Goal: Task Accomplishment & Management: Use online tool/utility

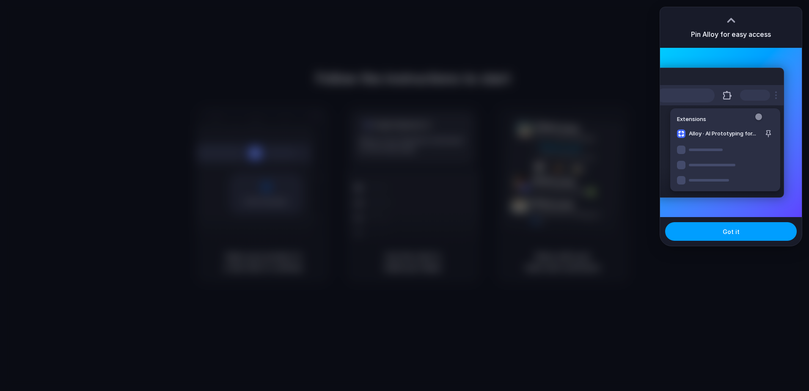
click at [758, 233] on button "Got it" at bounding box center [732, 231] width 132 height 19
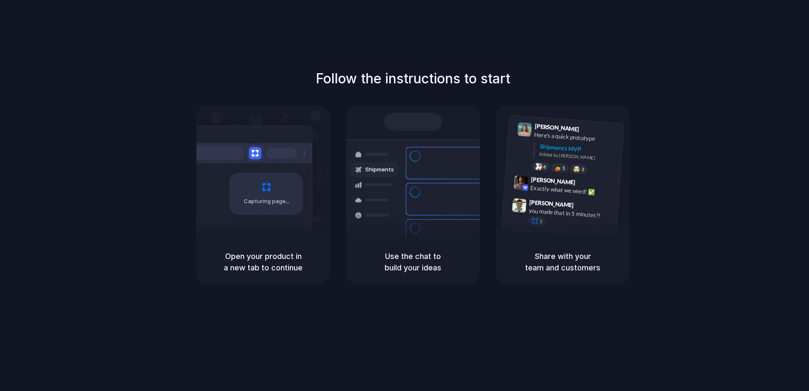
click at [337, 79] on h1 "Follow the instructions to start" at bounding box center [413, 79] width 195 height 20
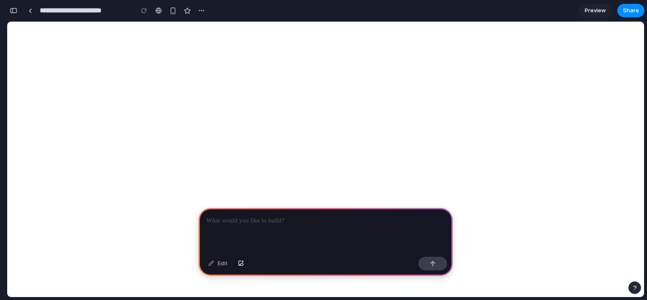
click at [293, 222] on div at bounding box center [326, 230] width 254 height 45
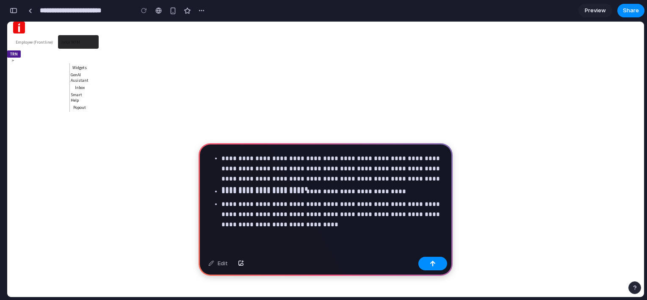
click at [83, 72] on ids-tooltip "GenAI Assistant" at bounding box center [80, 77] width 18 height 11
click at [594, 8] on span "Preview" at bounding box center [595, 10] width 21 height 8
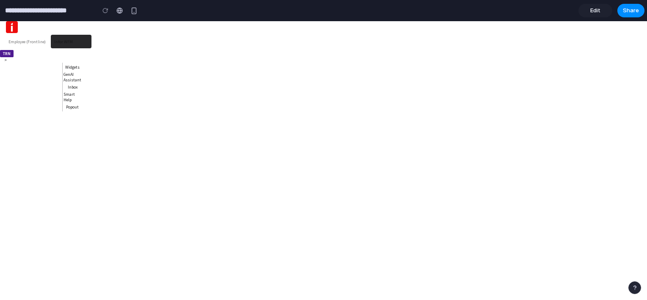
click at [594, 8] on span "Edit" at bounding box center [595, 10] width 10 height 8
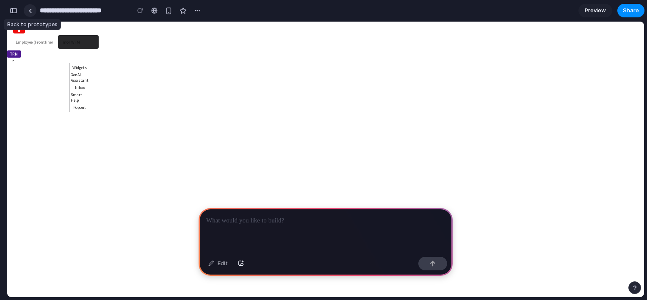
click at [28, 14] on link at bounding box center [30, 10] width 13 height 13
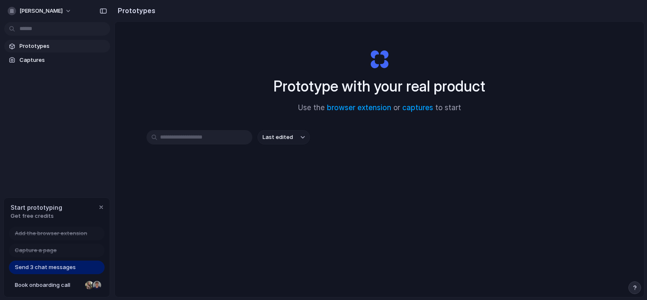
click at [73, 268] on span "Send 3 chat messages" at bounding box center [45, 267] width 61 height 8
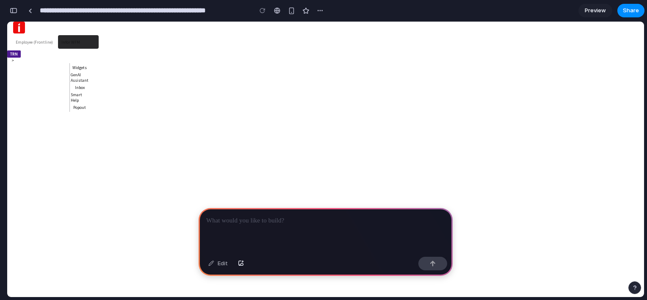
click at [10, 58] on ids-layout-flex "TRN Health Notifications User menu User Settings Apps and Authorizations Help I…" at bounding box center [53, 56] width 93 height 13
click at [15, 12] on div "button" at bounding box center [14, 11] width 8 height 6
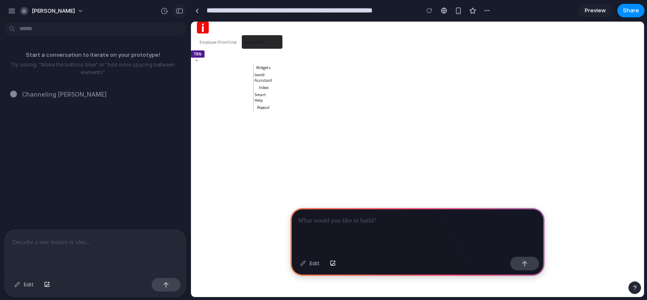
click at [177, 12] on div "button" at bounding box center [180, 11] width 8 height 6
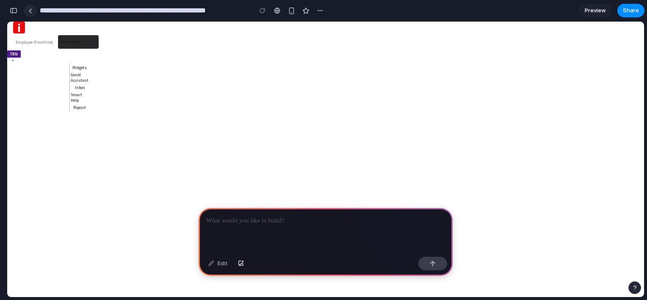
click at [34, 8] on link at bounding box center [30, 10] width 13 height 13
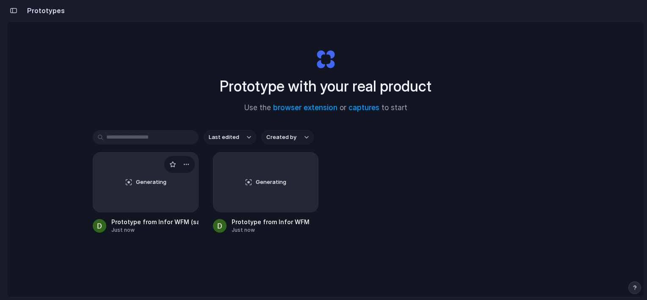
click at [130, 174] on div "Generating" at bounding box center [145, 181] width 105 height 59
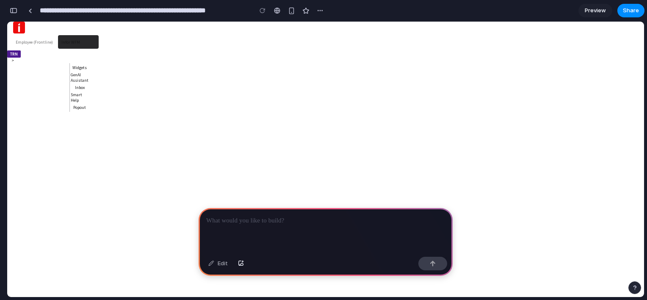
click at [82, 98] on ids-tooltip "Smart Help" at bounding box center [76, 97] width 11 height 11
click at [290, 14] on button "button" at bounding box center [291, 10] width 13 height 13
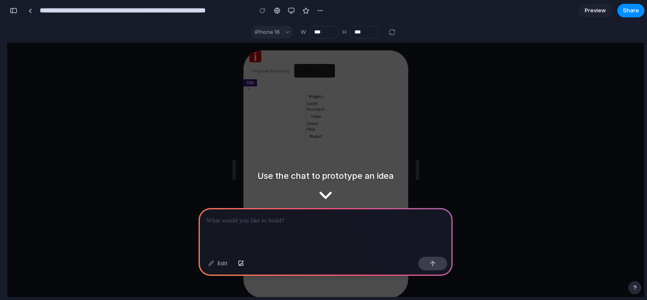
scroll to position [15, 0]
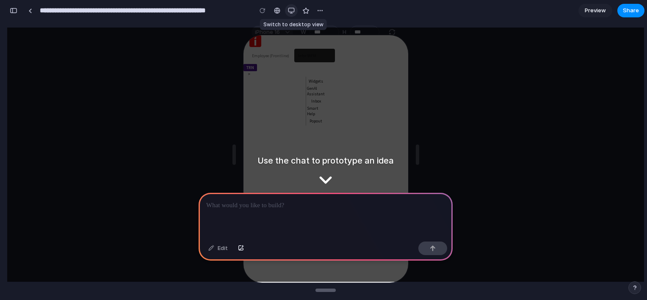
click at [288, 11] on div "button" at bounding box center [291, 10] width 7 height 7
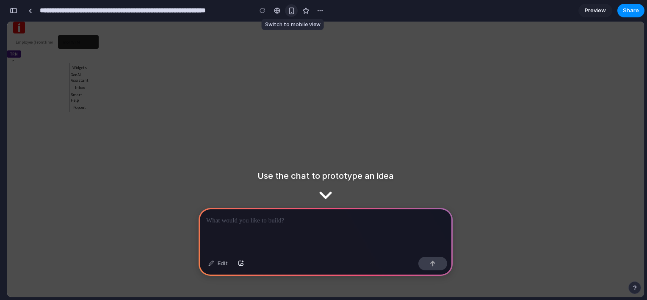
scroll to position [0, 0]
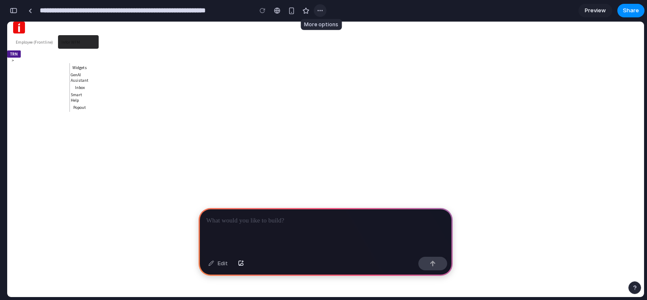
click at [325, 12] on button "button" at bounding box center [320, 10] width 13 height 13
click at [341, 46] on span "Delete" at bounding box center [337, 43] width 18 height 8
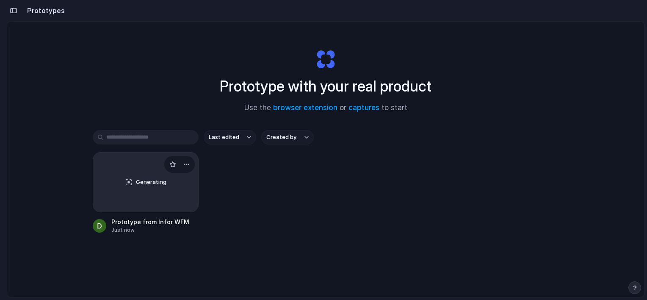
click at [162, 174] on div "Generating" at bounding box center [145, 181] width 105 height 59
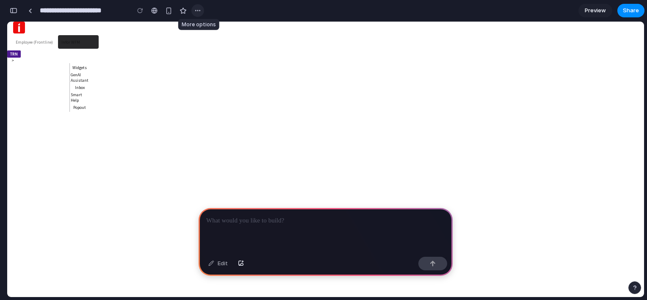
click at [193, 13] on button "button" at bounding box center [197, 10] width 13 height 13
click at [208, 44] on span "Delete" at bounding box center [214, 43] width 18 height 8
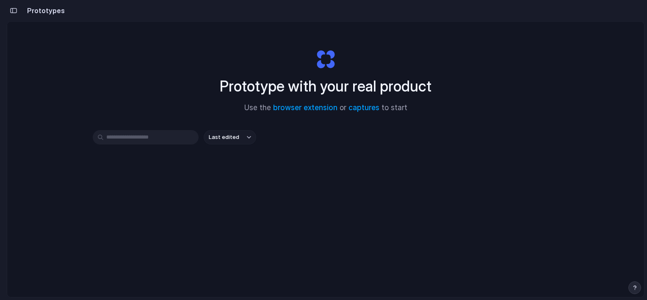
click at [159, 137] on input "text" at bounding box center [146, 137] width 106 height 14
click at [19, 16] on div "Prototypes" at bounding box center [36, 10] width 58 height 17
click at [15, 13] on div "button" at bounding box center [14, 11] width 8 height 6
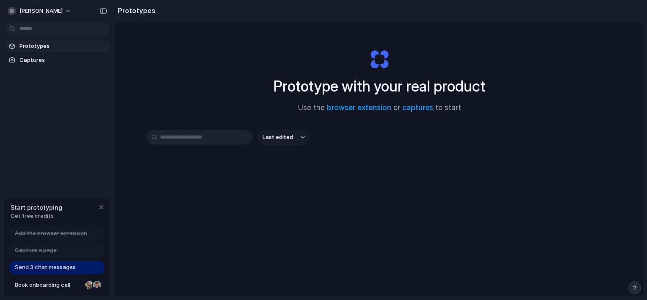
click at [52, 265] on span "Send 3 chat messages" at bounding box center [45, 267] width 61 height 8
click at [40, 45] on span "Prototypes" at bounding box center [62, 46] width 87 height 8
click at [37, 61] on span "Captures" at bounding box center [62, 60] width 87 height 8
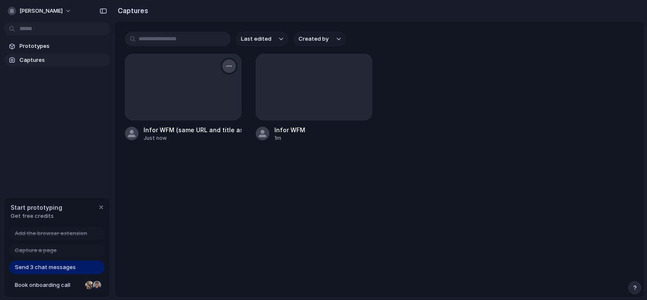
click at [229, 68] on div "button" at bounding box center [229, 66] width 7 height 7
click at [78, 66] on div "Create prototype Rename Copy link Open original page Delete" at bounding box center [323, 150] width 647 height 300
click at [47, 41] on link "Prototypes" at bounding box center [57, 46] width 106 height 13
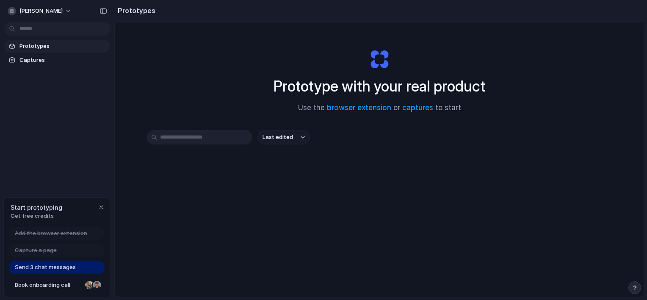
click at [61, 264] on span "Send 3 chat messages" at bounding box center [45, 267] width 61 height 8
click at [98, 207] on div "button" at bounding box center [101, 207] width 7 height 7
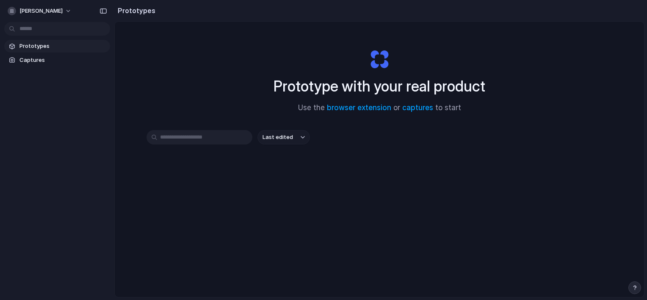
click at [250, 138] on input "text" at bounding box center [199, 137] width 106 height 14
click at [415, 108] on link "captures" at bounding box center [417, 107] width 31 height 8
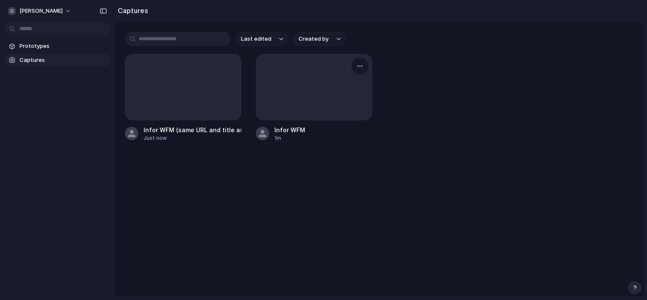
click at [310, 76] on div at bounding box center [314, 87] width 116 height 66
click at [298, 130] on div "Infor WFM" at bounding box center [289, 129] width 31 height 9
click at [359, 66] on div "button" at bounding box center [359, 66] width 7 height 7
click at [347, 124] on span "Open original page" at bounding box center [337, 126] width 50 height 8
click at [338, 38] on div "button" at bounding box center [339, 38] width 4 height 3
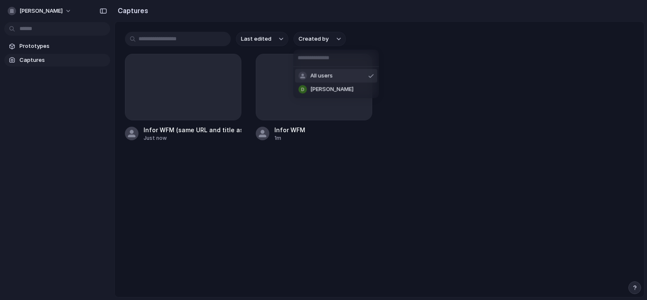
click at [74, 44] on div "All users Daniyal Bhaila" at bounding box center [323, 150] width 647 height 300
click at [65, 50] on span "Prototypes" at bounding box center [62, 46] width 87 height 8
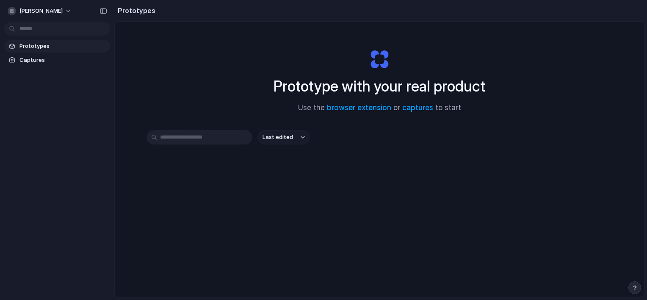
click at [235, 138] on input "text" at bounding box center [199, 137] width 106 height 14
click at [275, 137] on span "Last edited" at bounding box center [277, 137] width 30 height 8
click at [364, 143] on div "Last edited Last created Alphabetical" at bounding box center [323, 150] width 647 height 300
click at [21, 12] on span "[PERSON_NAME]" at bounding box center [40, 11] width 43 height 8
click at [64, 54] on link "Captures" at bounding box center [57, 60] width 106 height 13
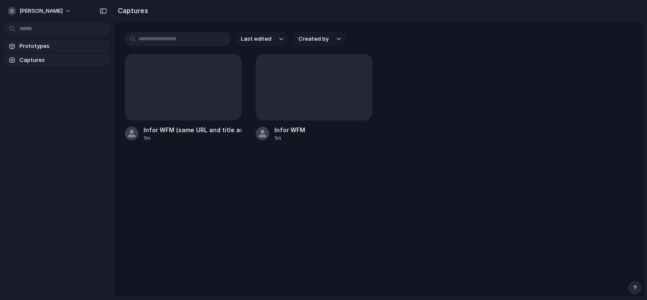
drag, startPoint x: 77, startPoint y: 41, endPoint x: 84, endPoint y: 47, distance: 9.6
click at [77, 41] on link "Prototypes" at bounding box center [57, 46] width 106 height 13
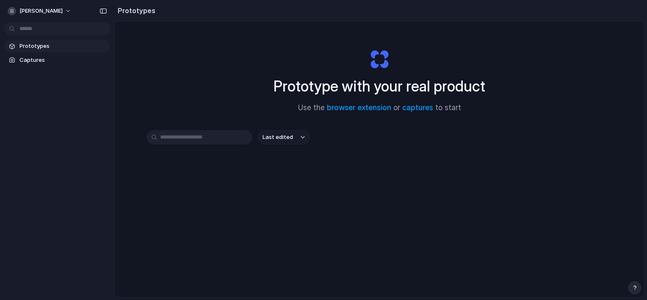
click at [215, 138] on input "text" at bounding box center [199, 137] width 106 height 14
click at [276, 128] on div "Prototype with your real product Use the browser extension or captures to start…" at bounding box center [379, 182] width 529 height 320
click at [277, 141] on button "Last edited" at bounding box center [283, 137] width 52 height 14
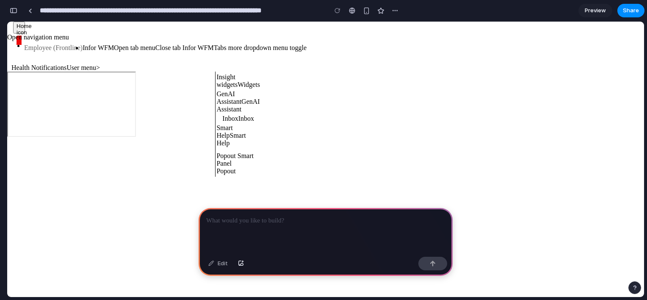
click at [216, 98] on ids-tooltip "GenAI Assistant" at bounding box center [237, 105] width 43 height 15
drag, startPoint x: 88, startPoint y: 77, endPoint x: 70, endPoint y: 50, distance: 32.9
click at [70, 50] on ids-layout-flex "Home icon Open navigation menu Employee (Frontline) Infor WFM Open tab menu Pin…" at bounding box center [156, 47] width 299 height 50
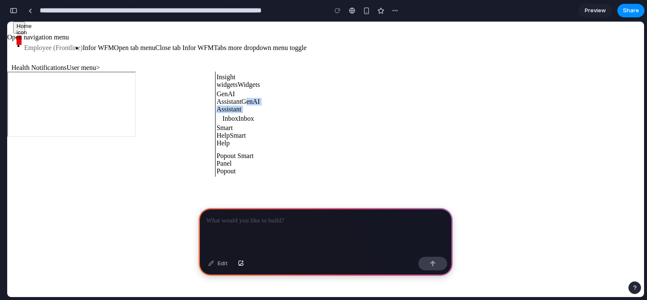
click at [83, 41] on portal-tab-item "Infor WFM Open tab menu Pin tab Remove as home Duplicate Close tab Infor WFM" at bounding box center [148, 48] width 131 height 14
click at [83, 44] on ids-text "Infor WFM" at bounding box center [98, 48] width 31 height 8
click at [44, 44] on ids-text "Employee (Frontline)" at bounding box center [53, 48] width 58 height 8
click at [83, 46] on portal-tab-item "Infor WFM Open tab menu Pin tab Remove as home Duplicate Close tab Infor WFM" at bounding box center [148, 48] width 131 height 14
click at [39, 47] on portal-tab-item "Employee (Frontline)" at bounding box center [53, 48] width 58 height 14
